Goal: Task Accomplishment & Management: Use online tool/utility

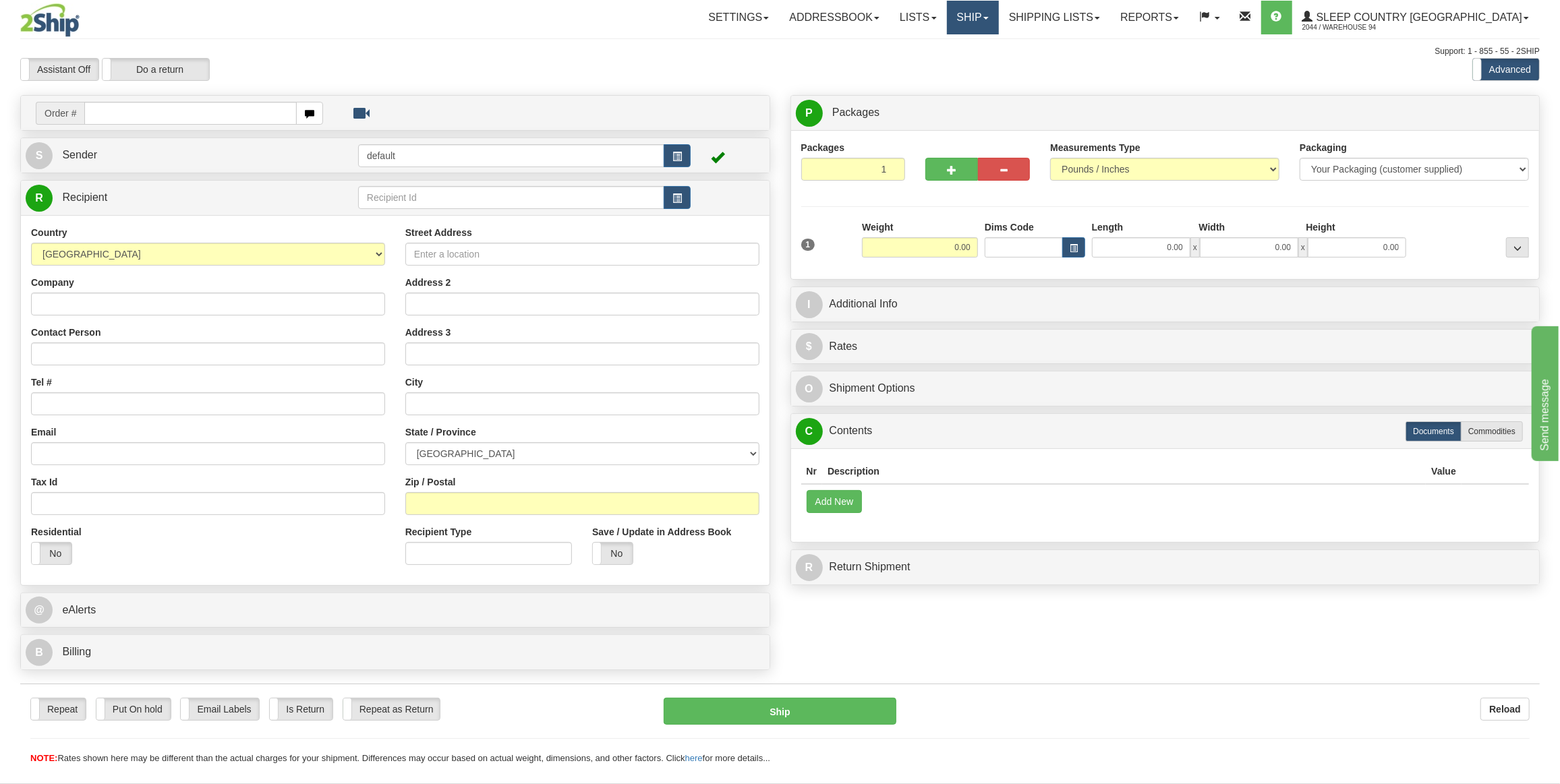
click at [999, 28] on link "Ship" at bounding box center [972, 17] width 52 height 34
click at [1011, 77] on div "Assistant On Assistant Off Do a return Do a return Previous Next Standard Advan…" at bounding box center [780, 69] width 1540 height 23
click at [1011, 64] on div "Assistant On Assistant Off Do a return Do a return Previous Next Standard Advan…" at bounding box center [780, 69] width 1540 height 23
click at [999, 19] on link "Ship" at bounding box center [972, 17] width 52 height 34
click at [963, 67] on span "OnHold / Order Queue" at bounding box center [936, 64] width 95 height 10
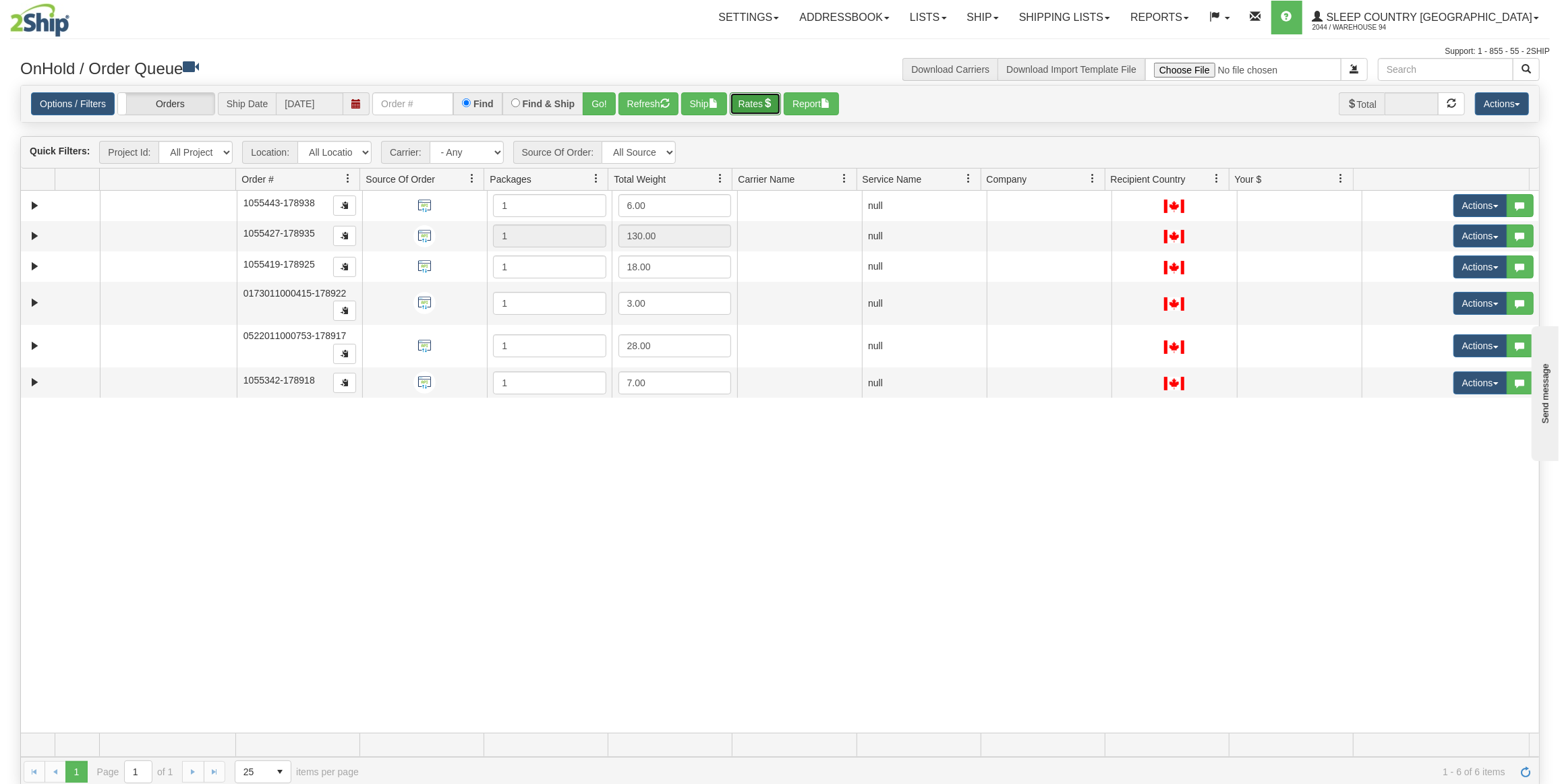
click at [770, 107] on button "Rates" at bounding box center [755, 103] width 52 height 23
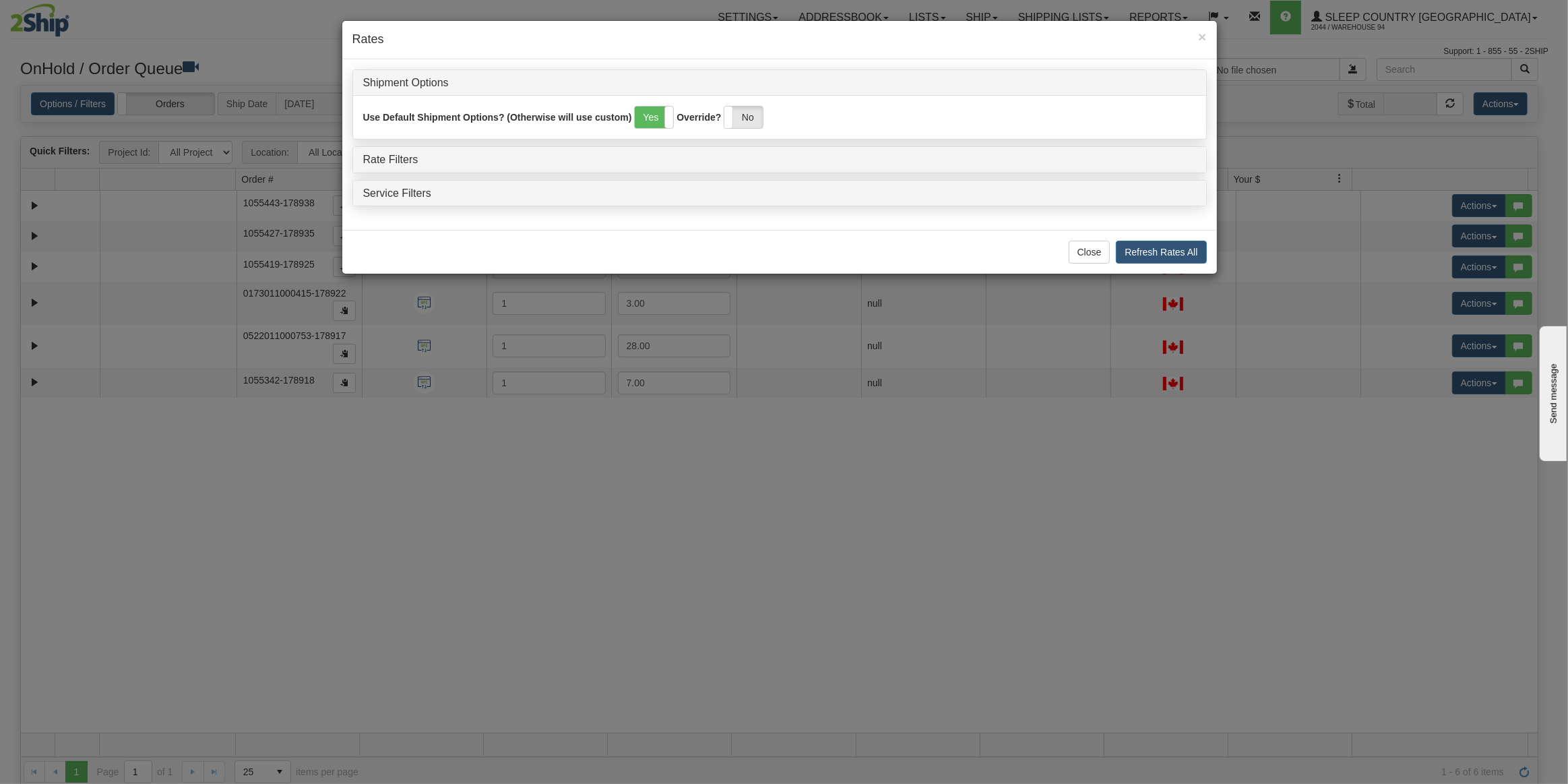
click at [408, 167] on div "Rate Filters" at bounding box center [780, 159] width 854 height 25
click at [408, 157] on link "Rate Filters" at bounding box center [391, 159] width 55 height 11
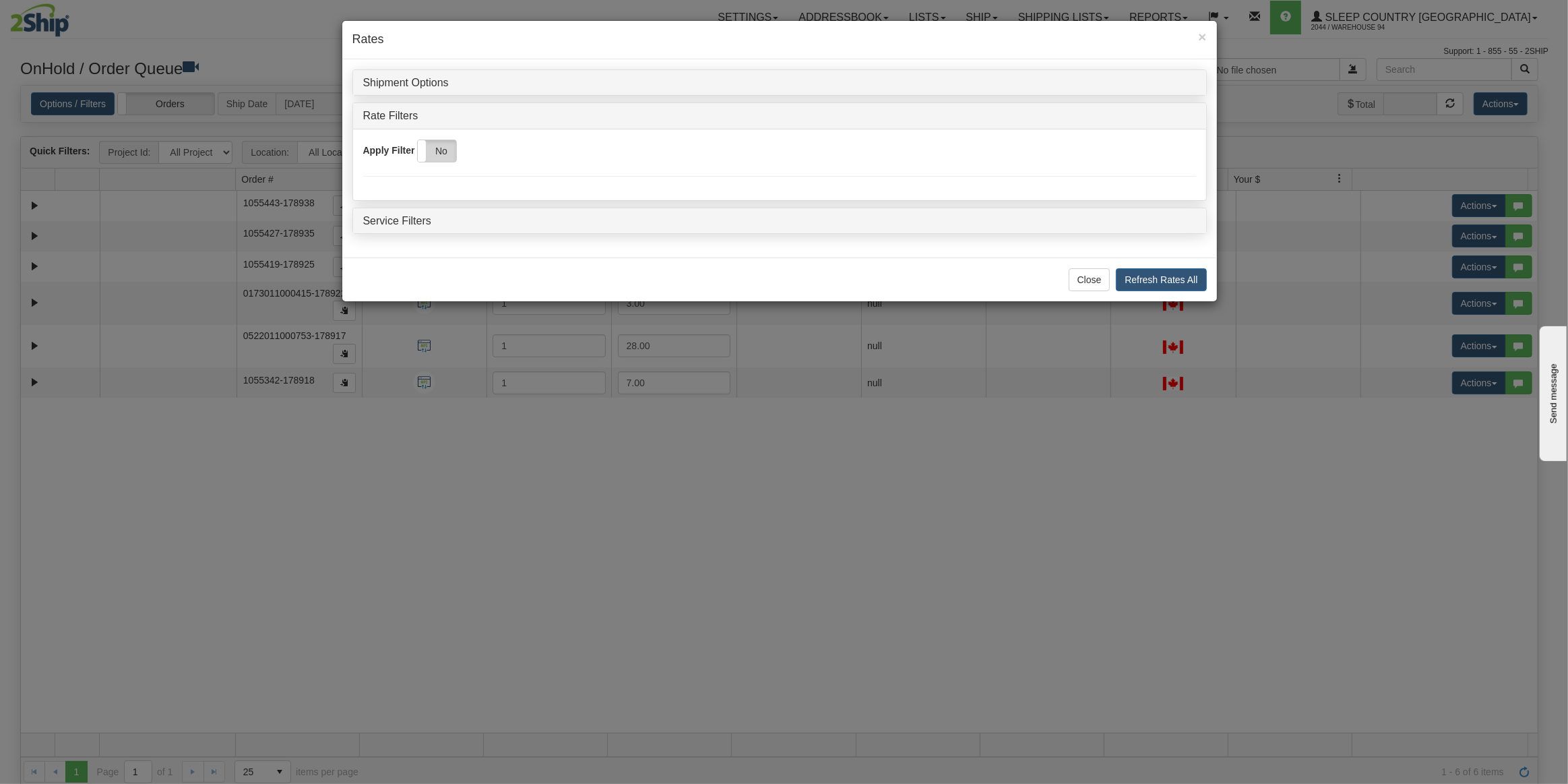
click at [429, 156] on label "No" at bounding box center [437, 150] width 38 height 22
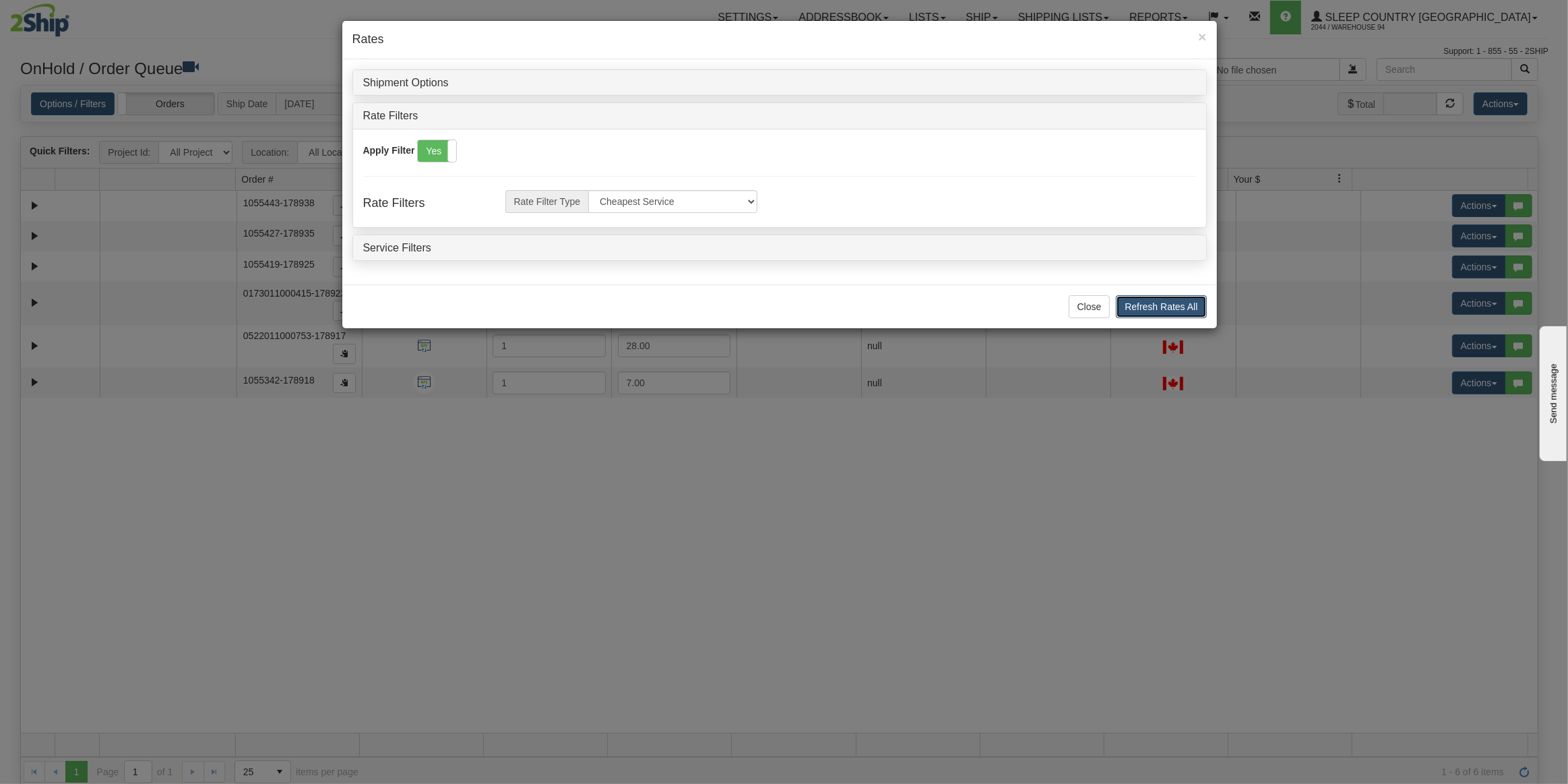
click at [1118, 300] on button "Refresh Rates All" at bounding box center [1161, 307] width 91 height 23
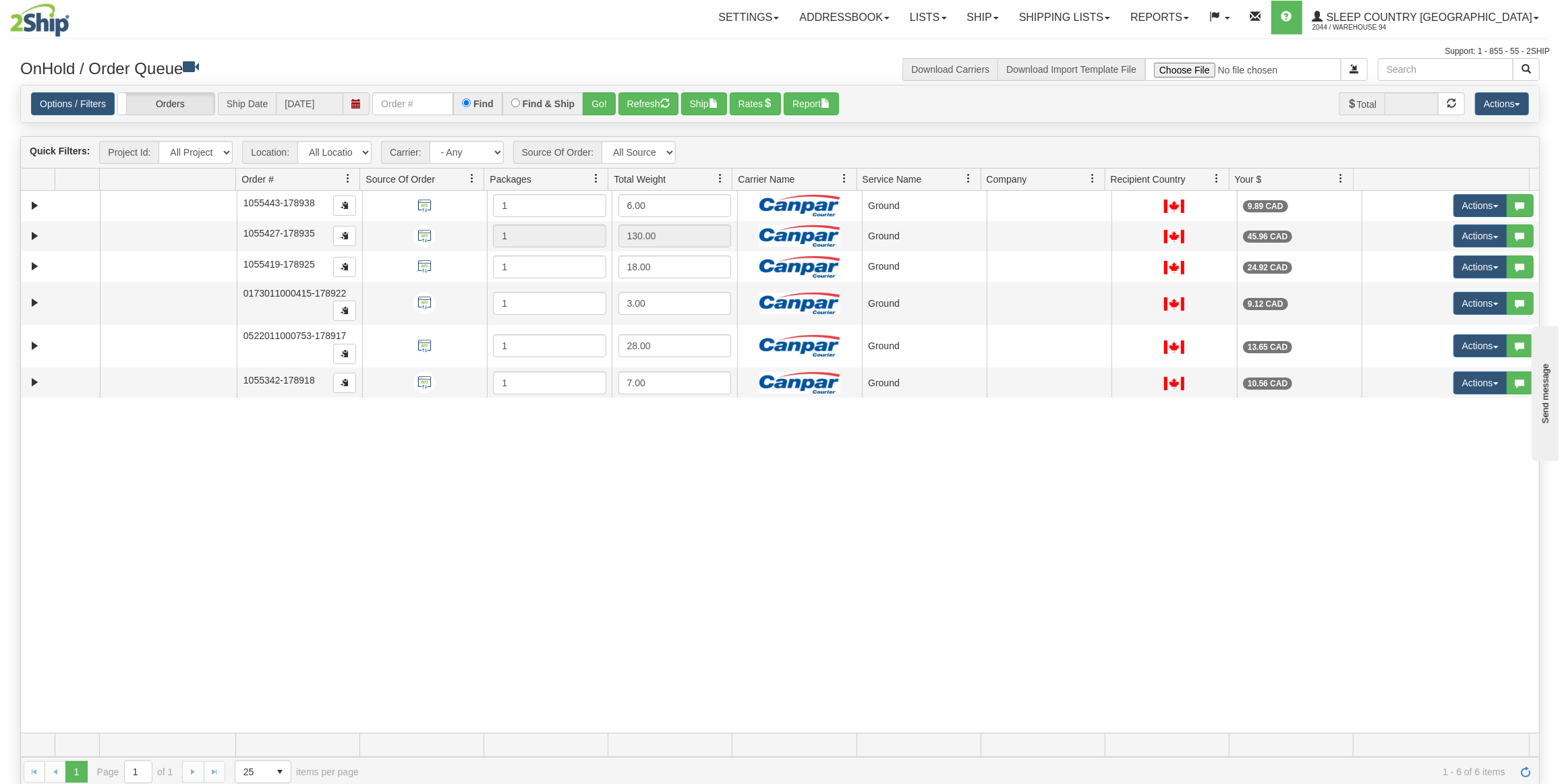
click at [711, 117] on div "Options / Filters Group Shipments Orders Ship Date 08/30/2025 Find Find & Ship …" at bounding box center [780, 103] width 1518 height 37
click at [710, 114] on div "Options / Filters Group Shipments Orders Ship Date 08/30/2025 Find Find & Ship …" at bounding box center [780, 103] width 1518 height 37
click at [710, 110] on button "Ship" at bounding box center [704, 103] width 46 height 23
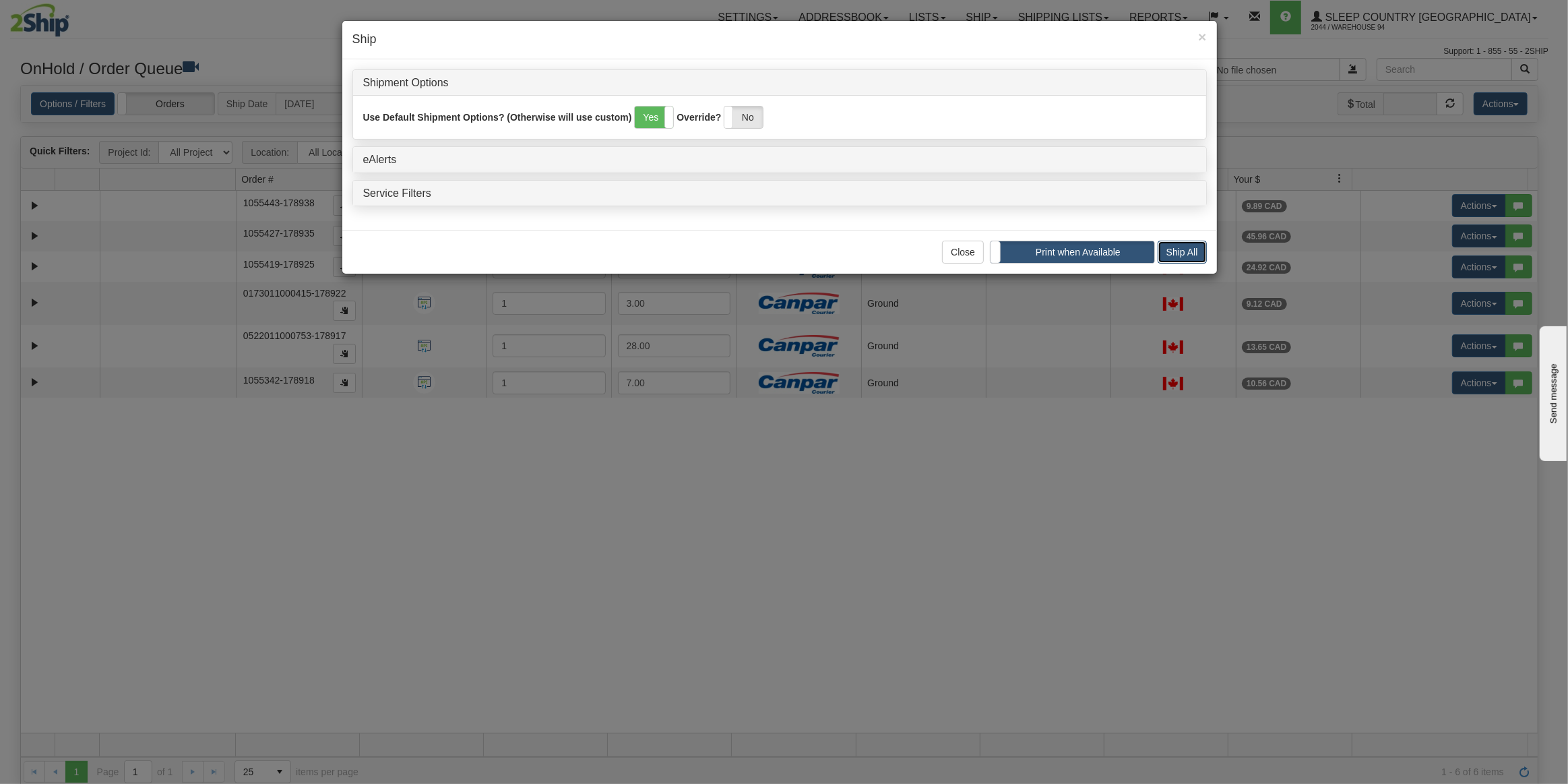
click at [1169, 251] on button "Ship All" at bounding box center [1183, 252] width 49 height 23
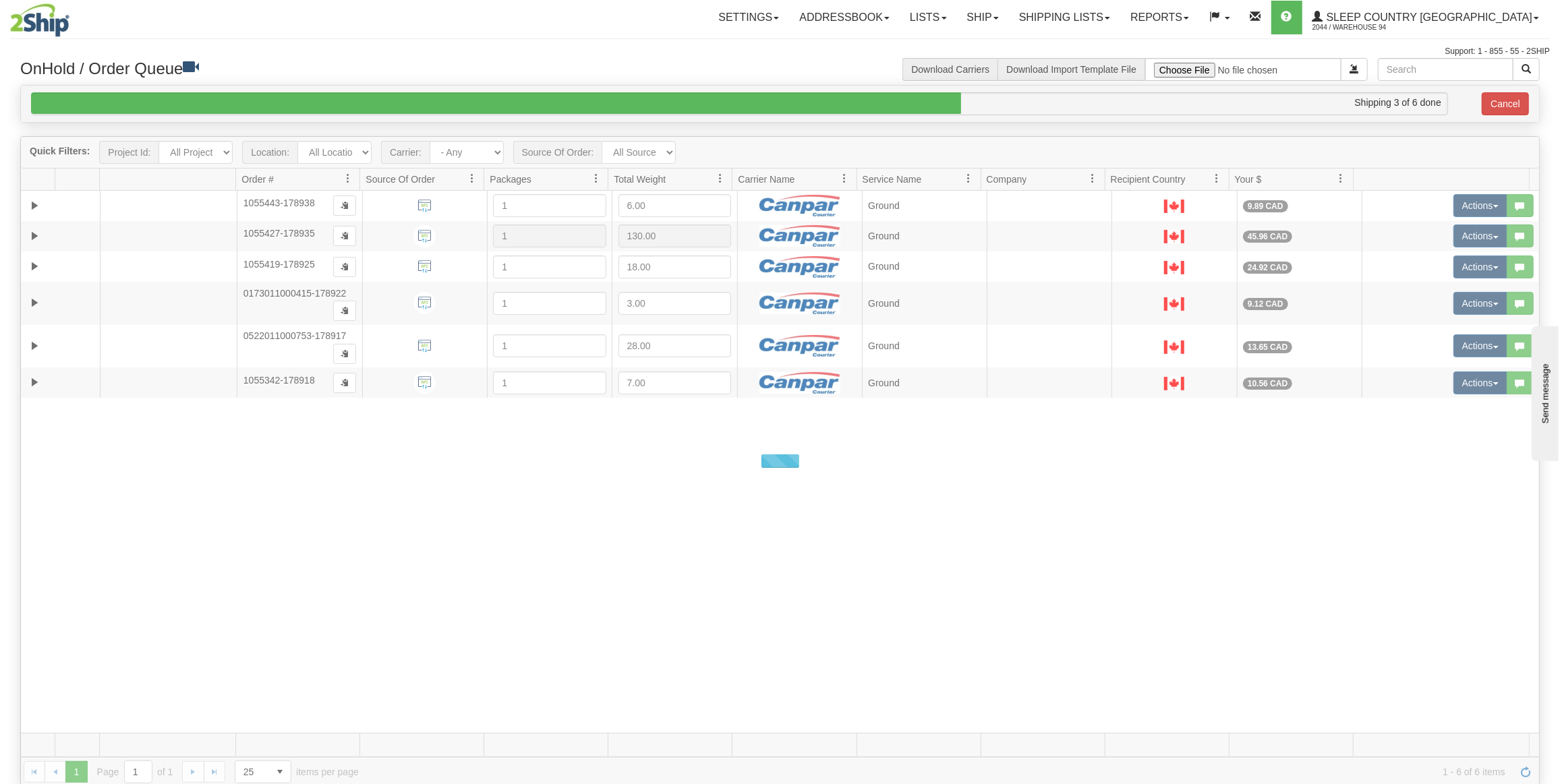
click at [304, 44] on div "Toggle navigation Settings Shipping Preferences Fields Preferences New Recipien…" at bounding box center [780, 28] width 1540 height 58
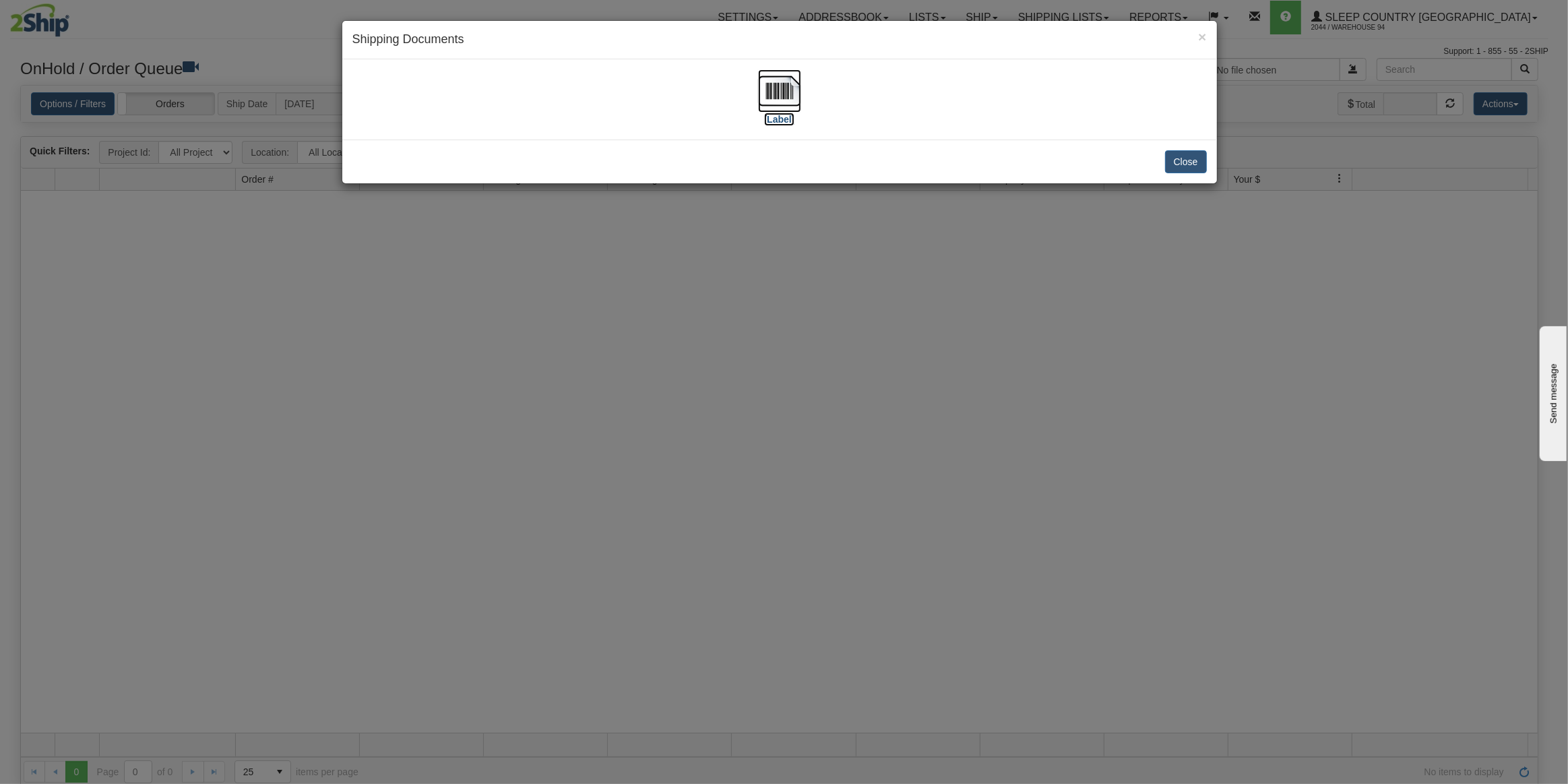
click at [788, 90] on img at bounding box center [780, 91] width 43 height 43
